Goal: Transaction & Acquisition: Purchase product/service

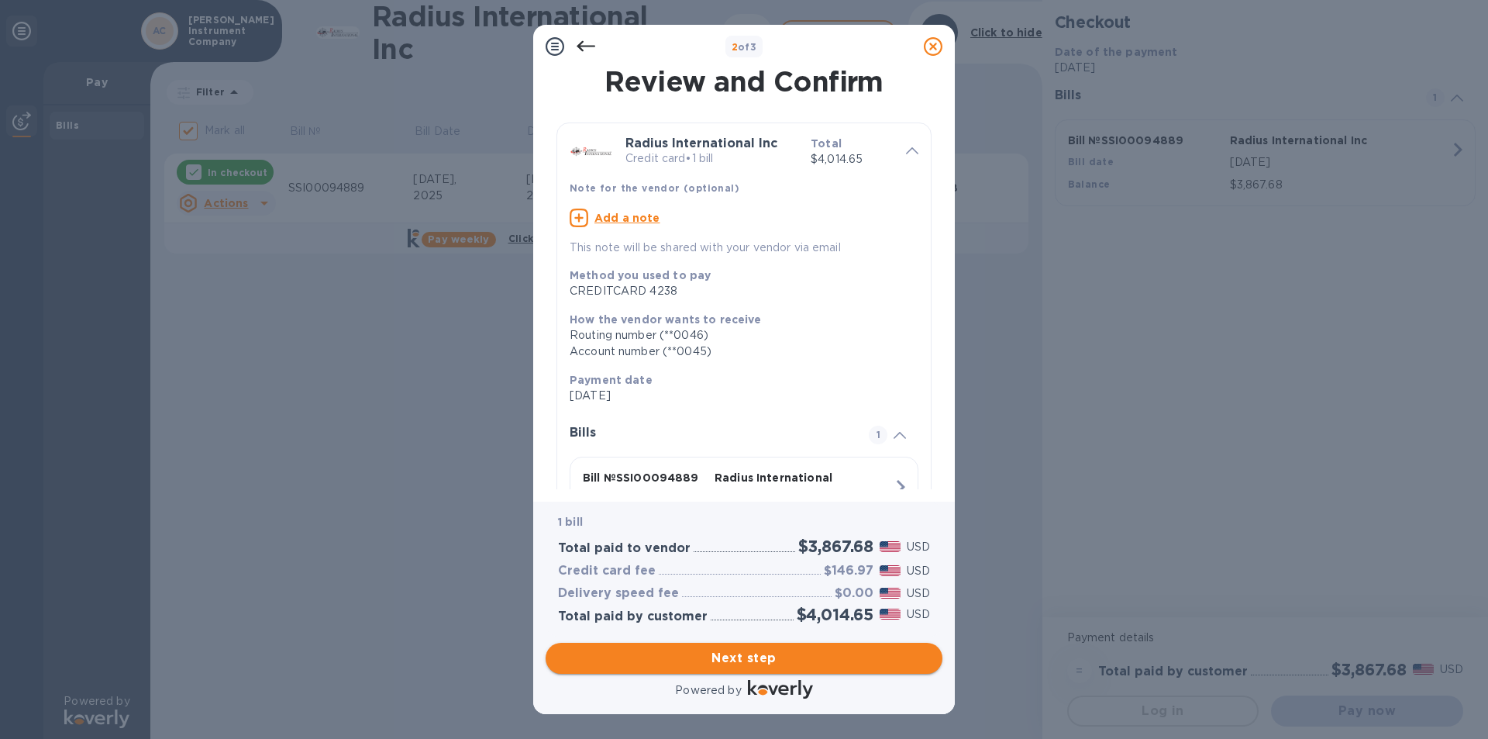
click at [743, 670] on button "Next step" at bounding box center [744, 658] width 397 height 31
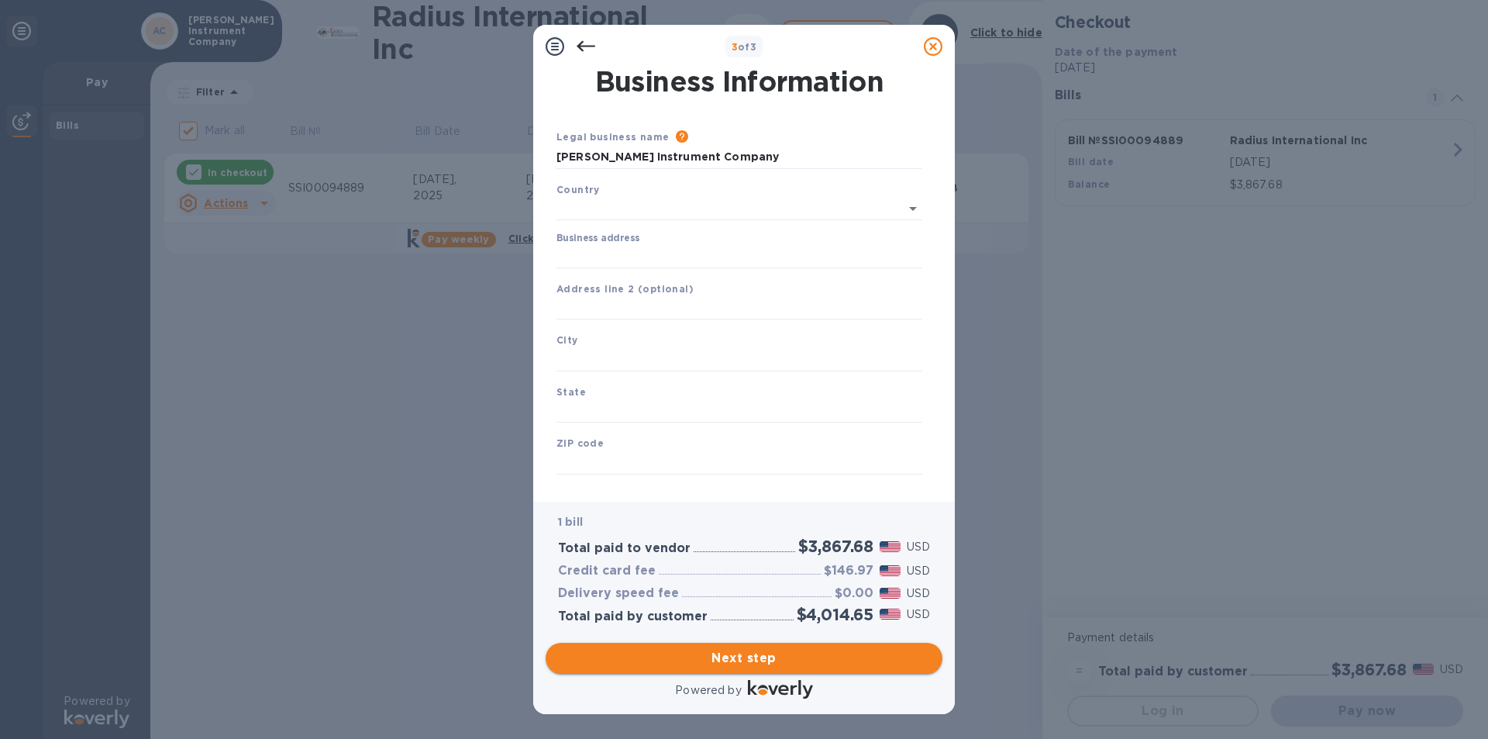
type input "[GEOGRAPHIC_DATA]"
click at [633, 254] on input "Business address" at bounding box center [740, 253] width 366 height 23
type input "[STREET_ADDRESS][PERSON_NAME]"
click at [643, 346] on input "text" at bounding box center [740, 356] width 366 height 23
type input "b"
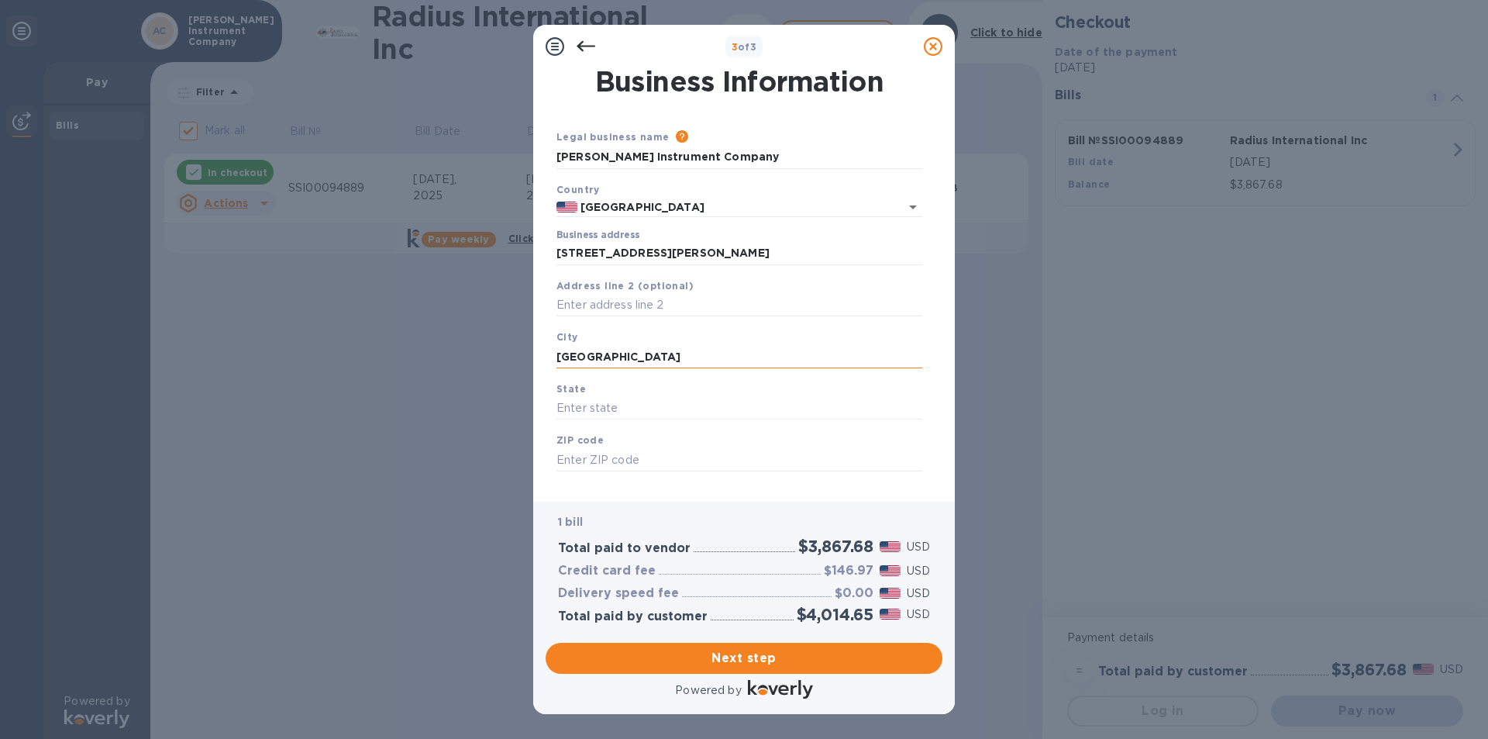
type input "[GEOGRAPHIC_DATA]"
type input "FL"
type input "34601"
click at [770, 670] on button "Next step" at bounding box center [744, 658] width 397 height 31
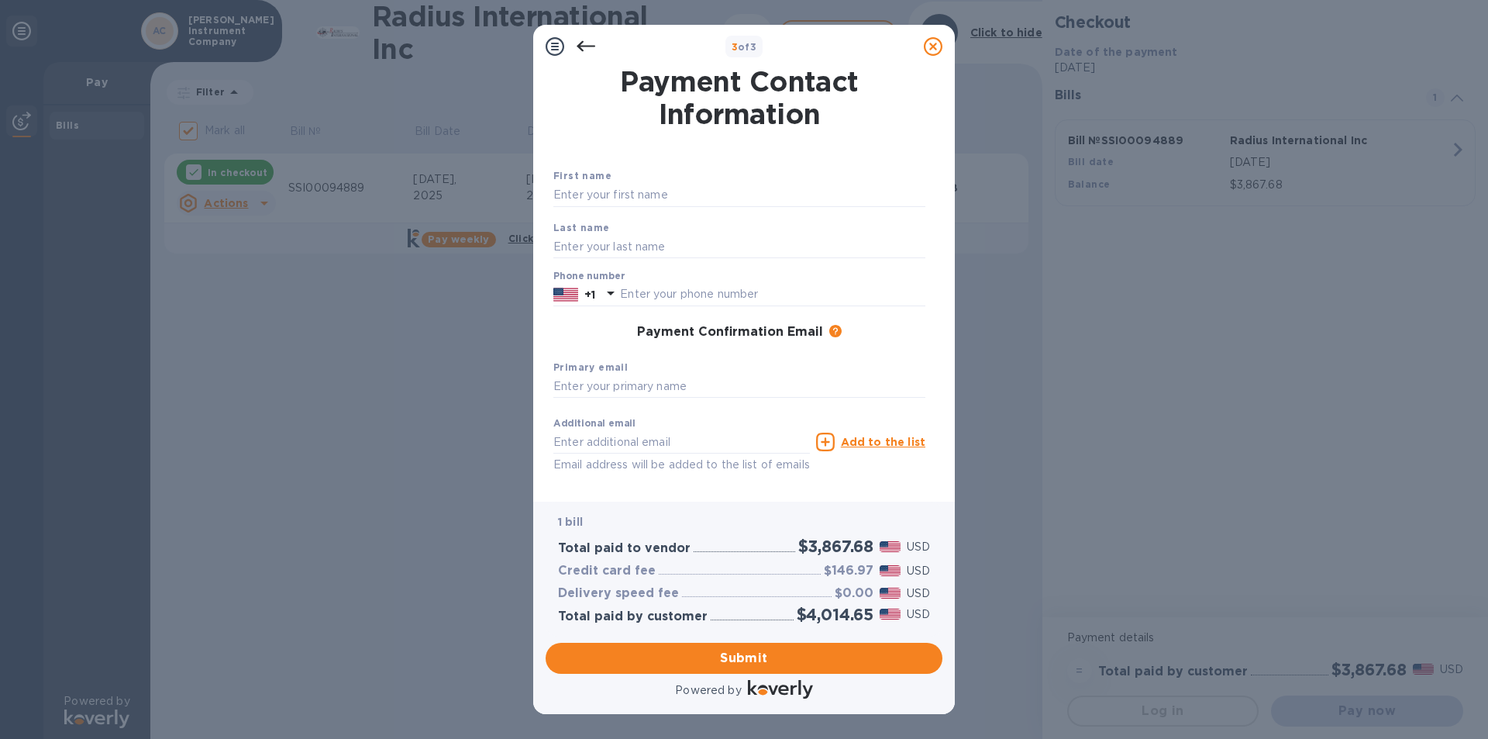
click at [616, 171] on div "First name" at bounding box center [739, 187] width 385 height 52
click at [637, 192] on input "text" at bounding box center [740, 195] width 372 height 23
type input "[PERSON_NAME]"
type input "8772416747"
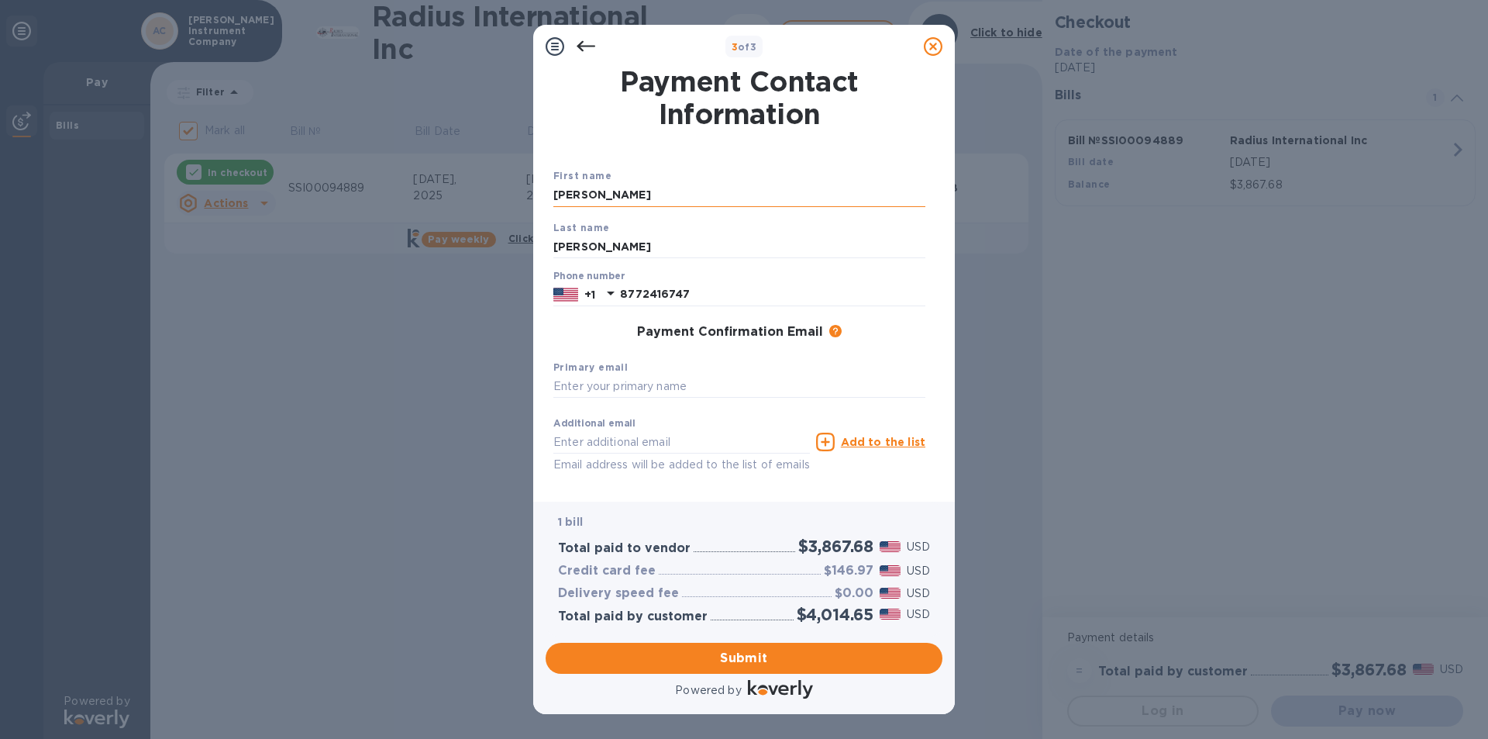
type input "[PERSON_NAME][EMAIL_ADDRESS][DOMAIN_NAME]"
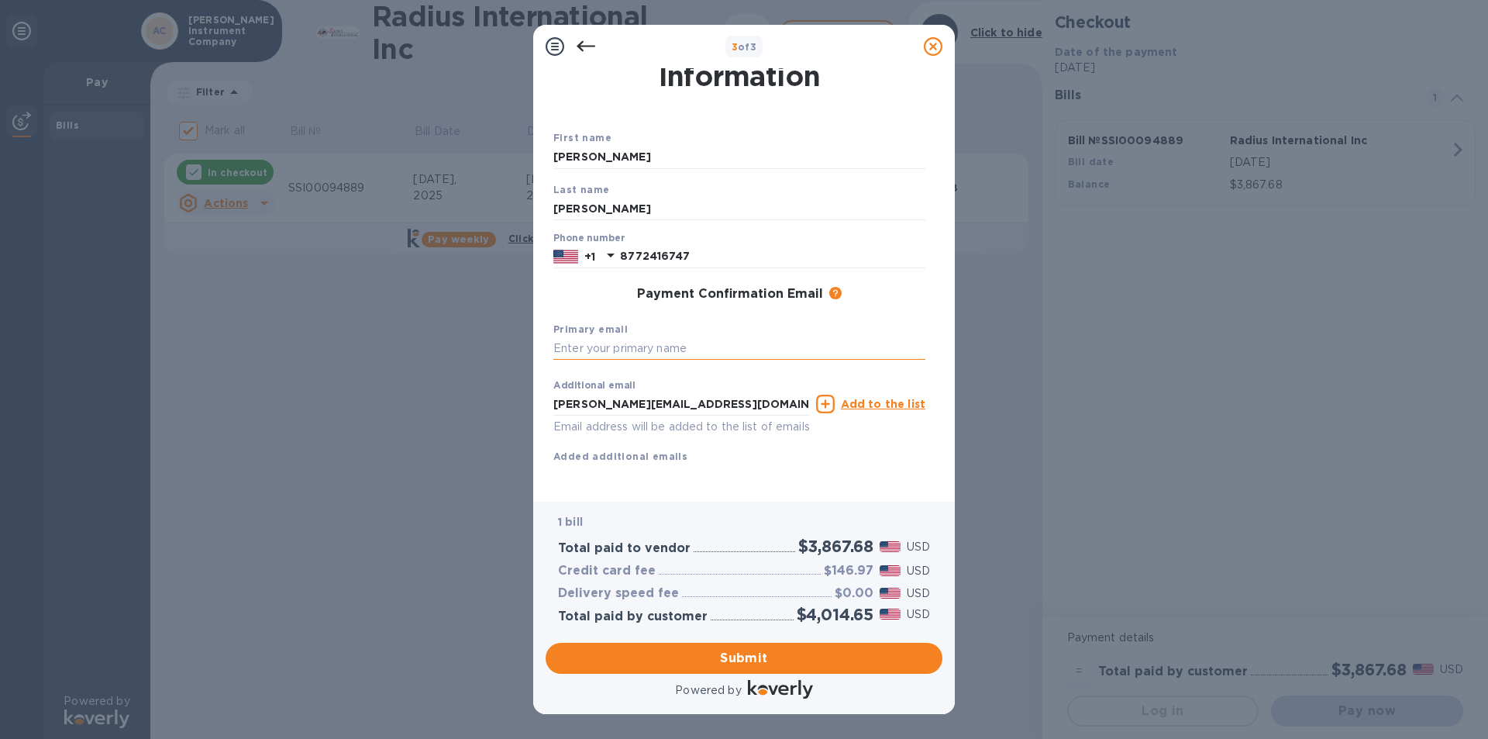
click at [701, 337] on input "text" at bounding box center [740, 348] width 372 height 23
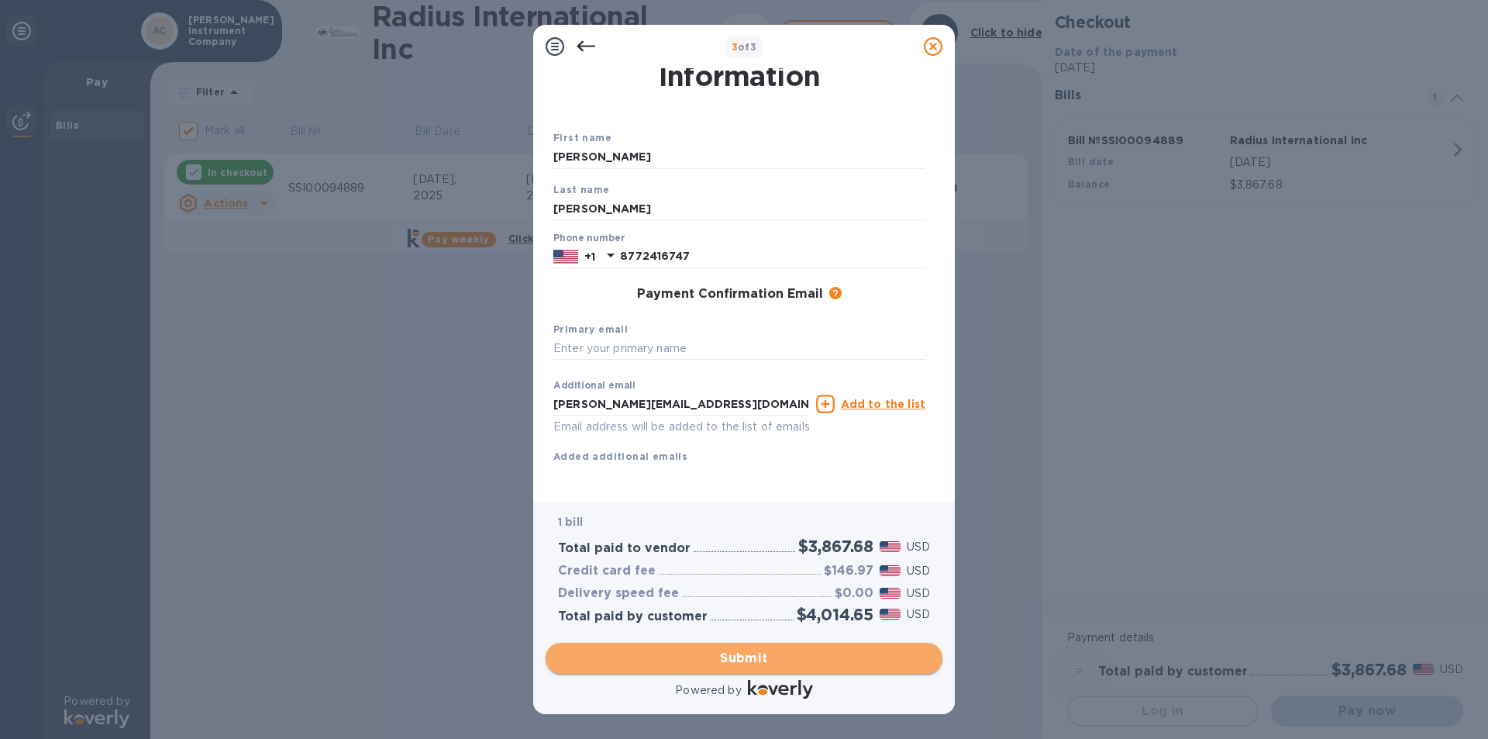
click at [764, 661] on span "Submit" at bounding box center [744, 658] width 372 height 19
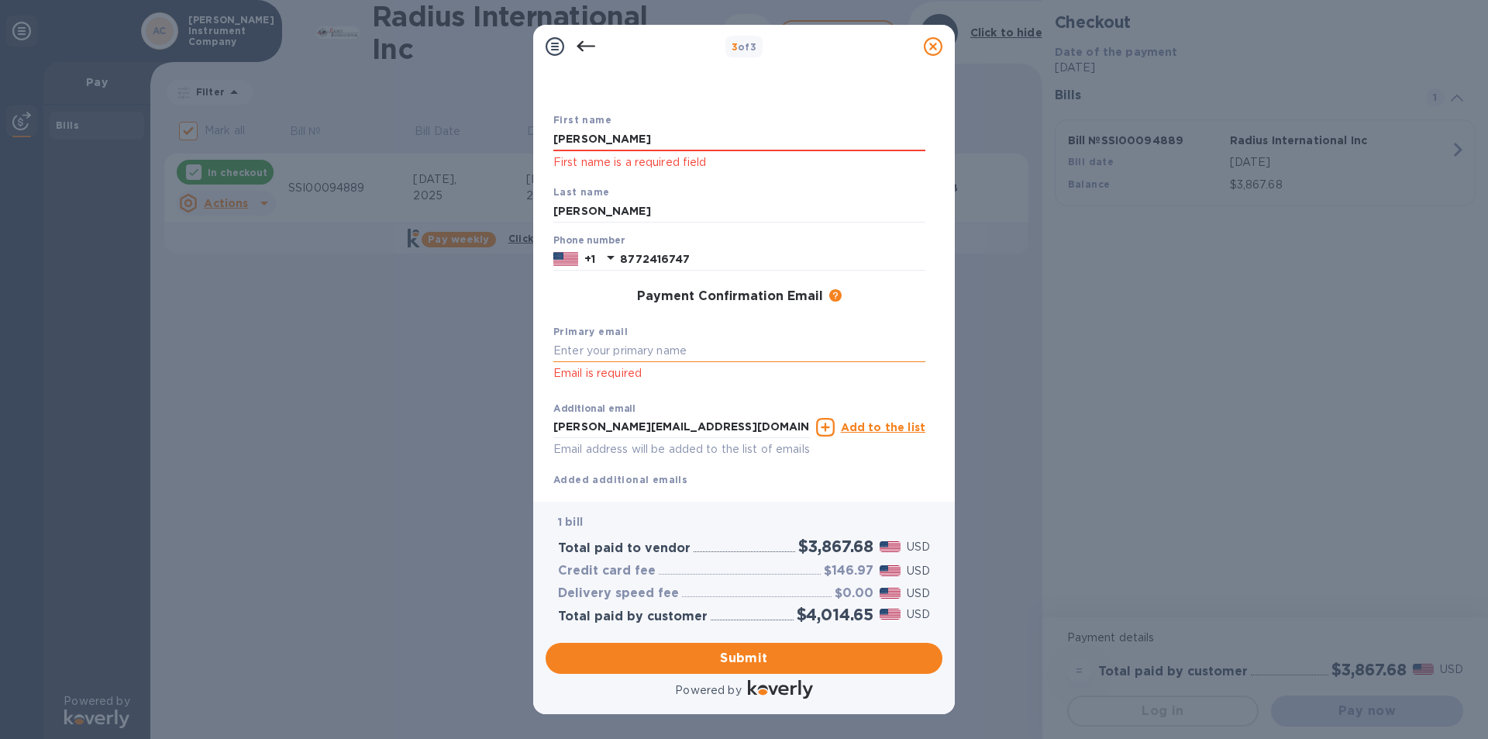
click at [695, 347] on input "text" at bounding box center [740, 351] width 372 height 23
type input "[PERSON_NAME][EMAIL_ADDRESS][DOMAIN_NAME]"
drag, startPoint x: 754, startPoint y: 430, endPoint x: 512, endPoint y: 432, distance: 241.1
click at [512, 432] on div "3 of 3 Payment Contact Information First name [PERSON_NAME] First name is a req…" at bounding box center [744, 369] width 1488 height 739
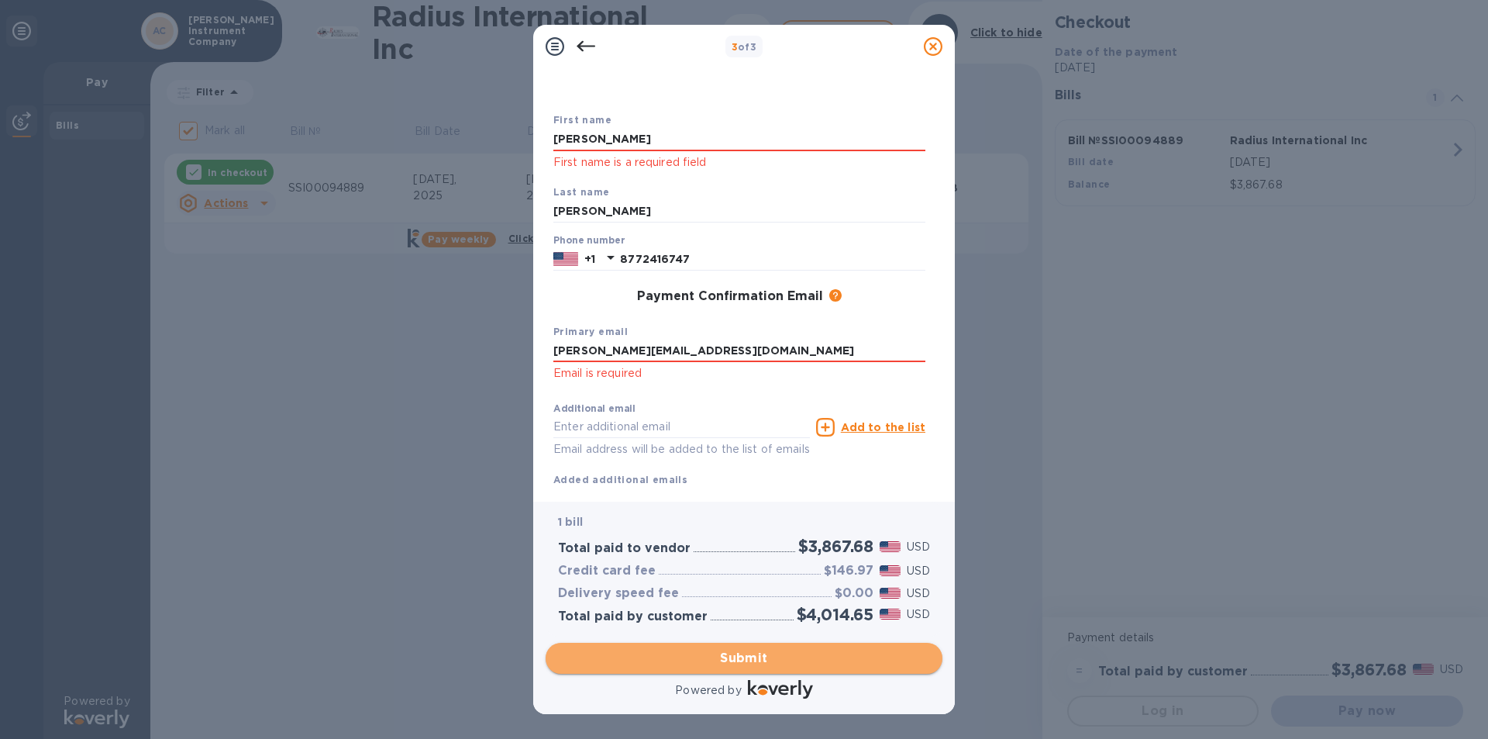
click at [689, 658] on span "Submit" at bounding box center [744, 658] width 372 height 19
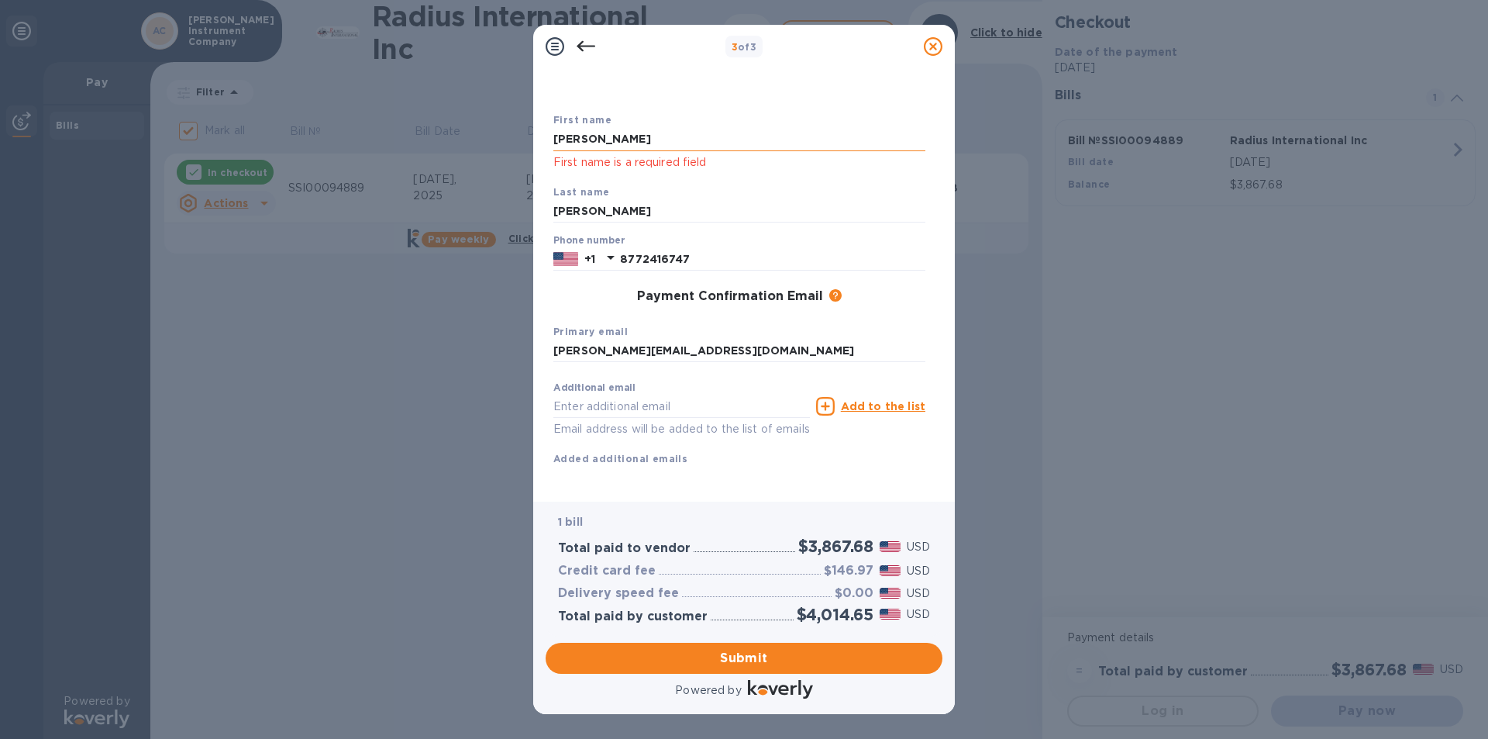
click at [674, 140] on input "[PERSON_NAME]" at bounding box center [740, 139] width 372 height 23
click at [651, 195] on div "Last name [PERSON_NAME]" at bounding box center [739, 204] width 385 height 52
click at [637, 211] on input "[PERSON_NAME]" at bounding box center [740, 211] width 372 height 23
drag, startPoint x: 632, startPoint y: 144, endPoint x: 436, endPoint y: 136, distance: 196.3
click at [436, 136] on div "3 of 3 Payment Contact Information First name [PERSON_NAME] First name is a req…" at bounding box center [744, 369] width 1488 height 739
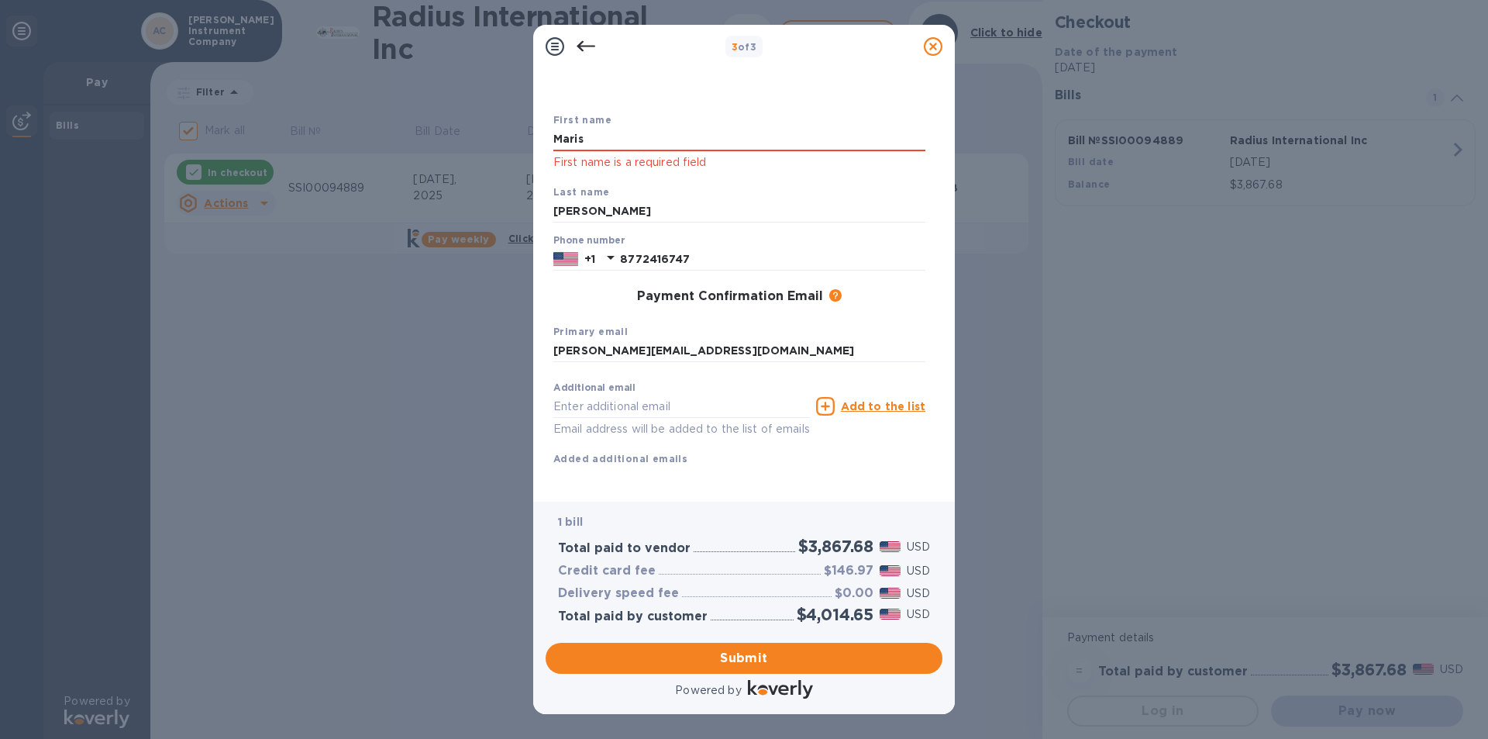
type input "[PERSON_NAME]"
click button "Submit" at bounding box center [0, 0] width 0 height 0
click at [770, 431] on p "Email address will be added to the list of emails" at bounding box center [682, 429] width 257 height 18
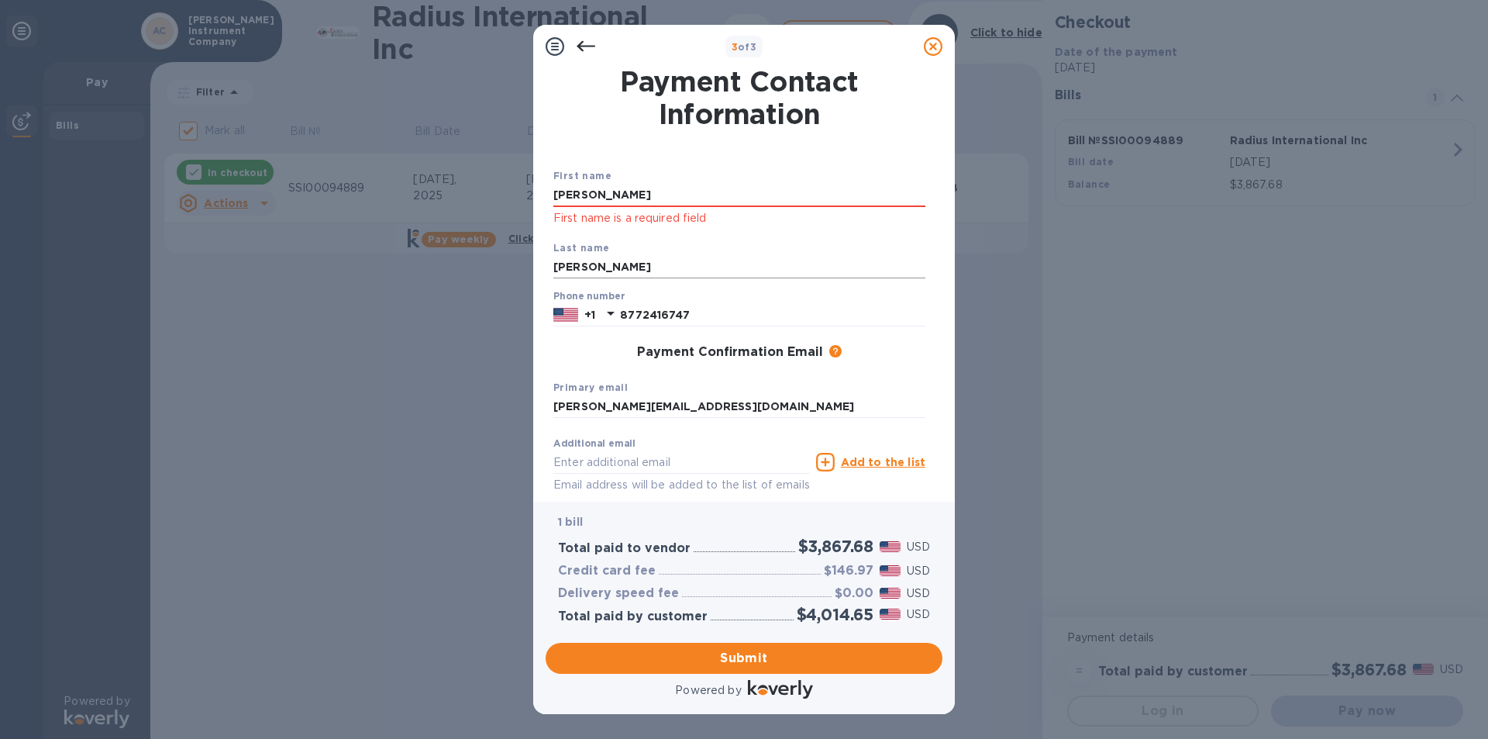
click at [608, 264] on input "[PERSON_NAME]" at bounding box center [740, 267] width 372 height 23
click at [606, 450] on div "Additional email Email address will be added to the list of emails" at bounding box center [682, 466] width 257 height 56
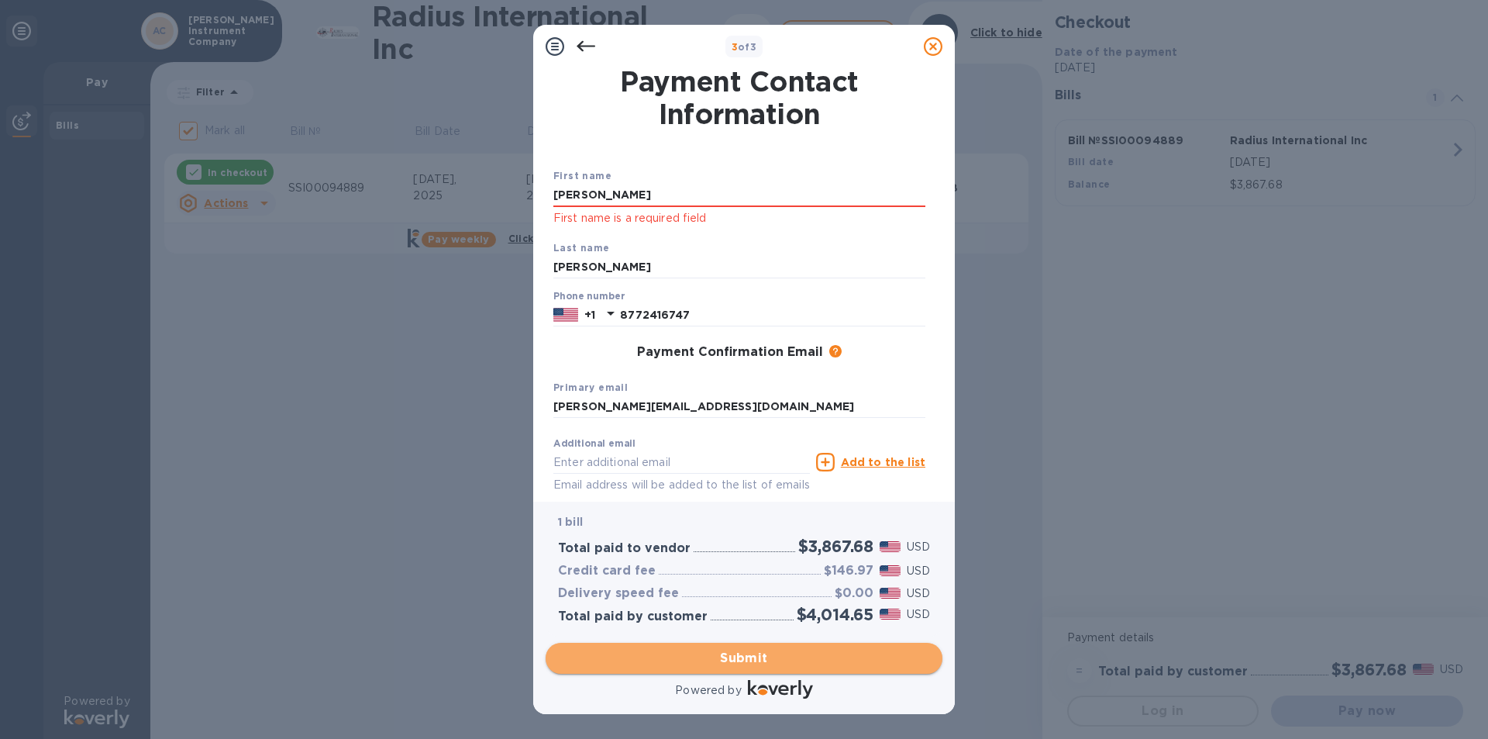
click at [759, 653] on span "Submit" at bounding box center [744, 658] width 372 height 19
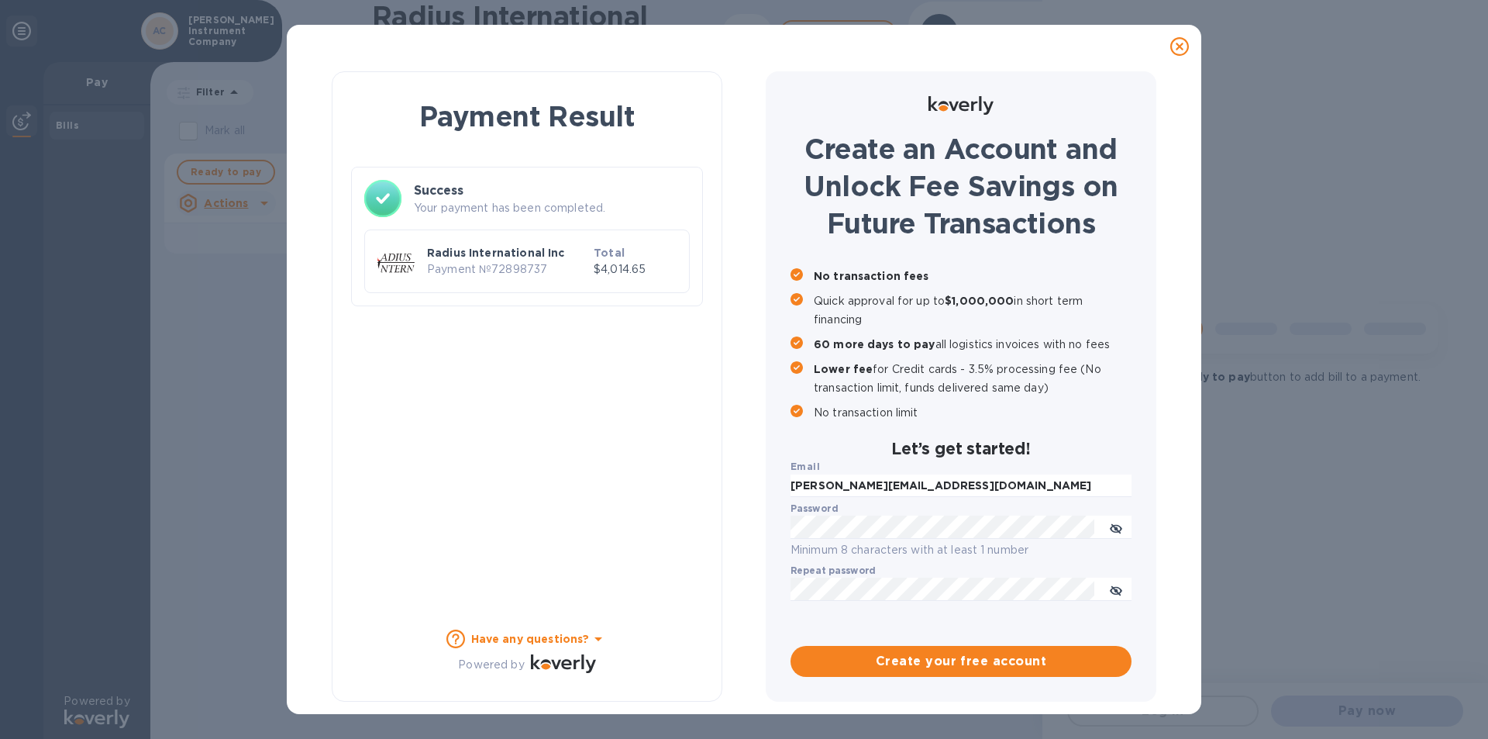
checkbox input "false"
click at [1351, 317] on div "Payment Result Success Your payment has been completed. Radius International In…" at bounding box center [744, 369] width 1488 height 739
